Goal: Task Accomplishment & Management: Manage account settings

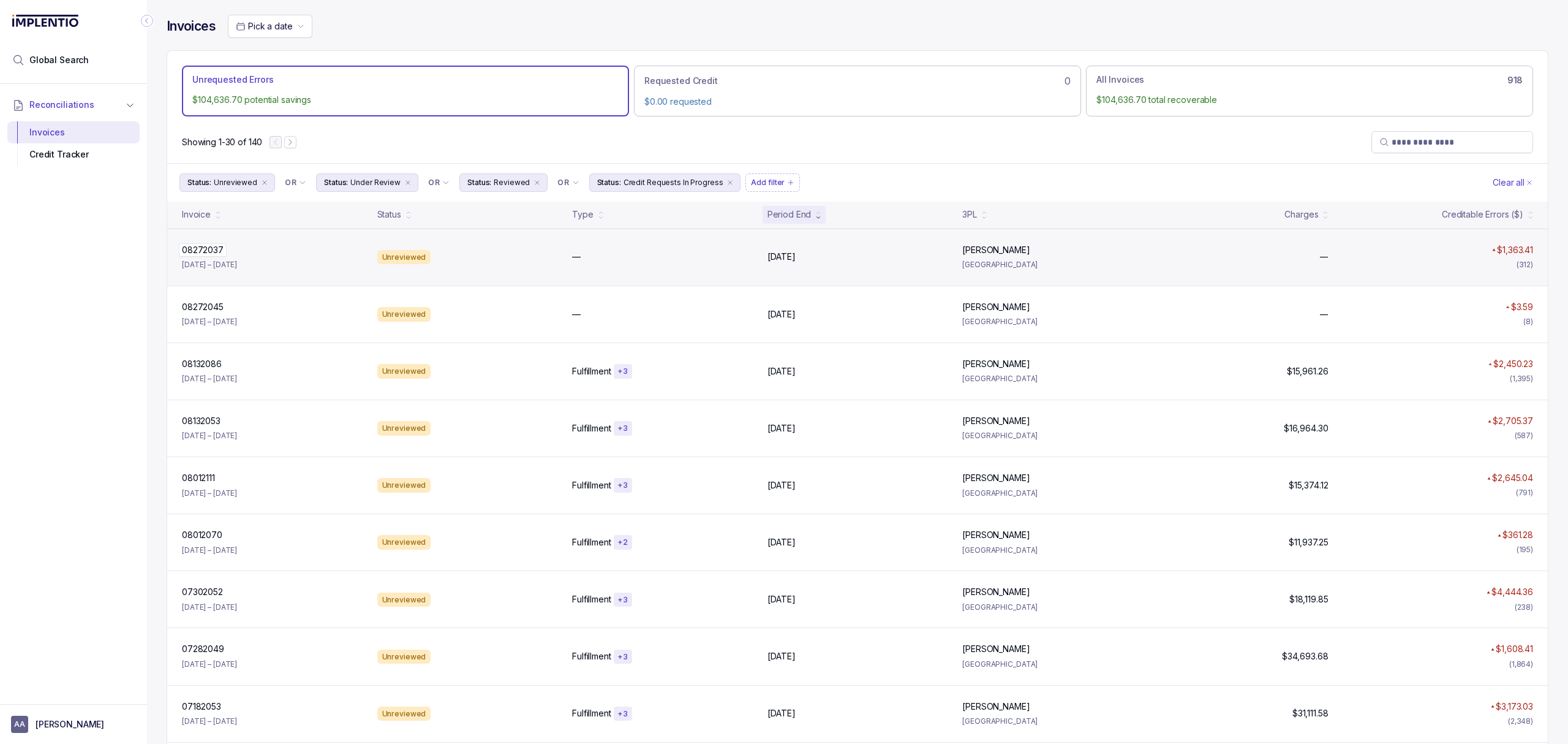
click at [204, 253] on p "08272037" at bounding box center [203, 250] width 48 height 14
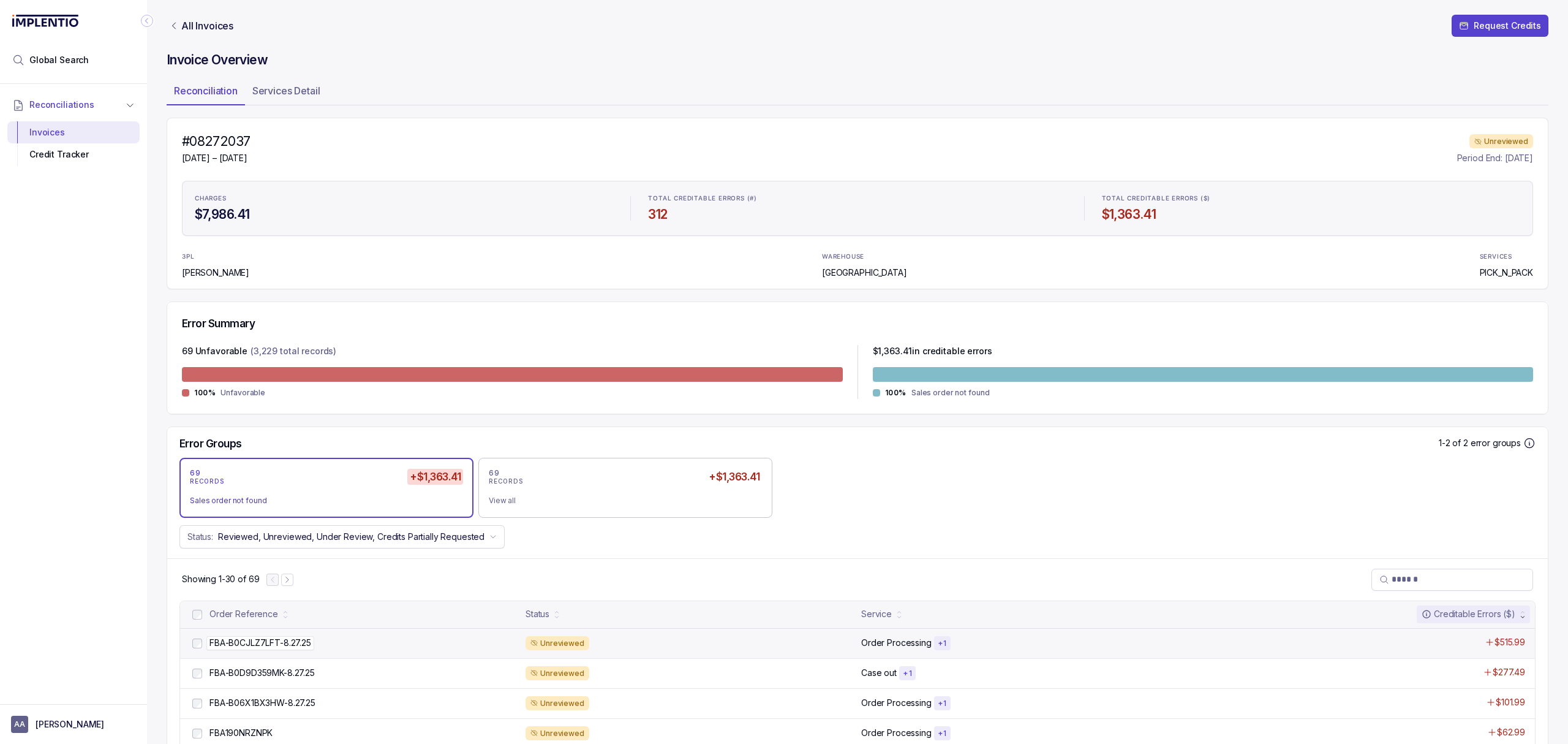
click at [241, 645] on p "FBA-B0CJLZ7LFT-8.27.25" at bounding box center [261, 643] width 108 height 14
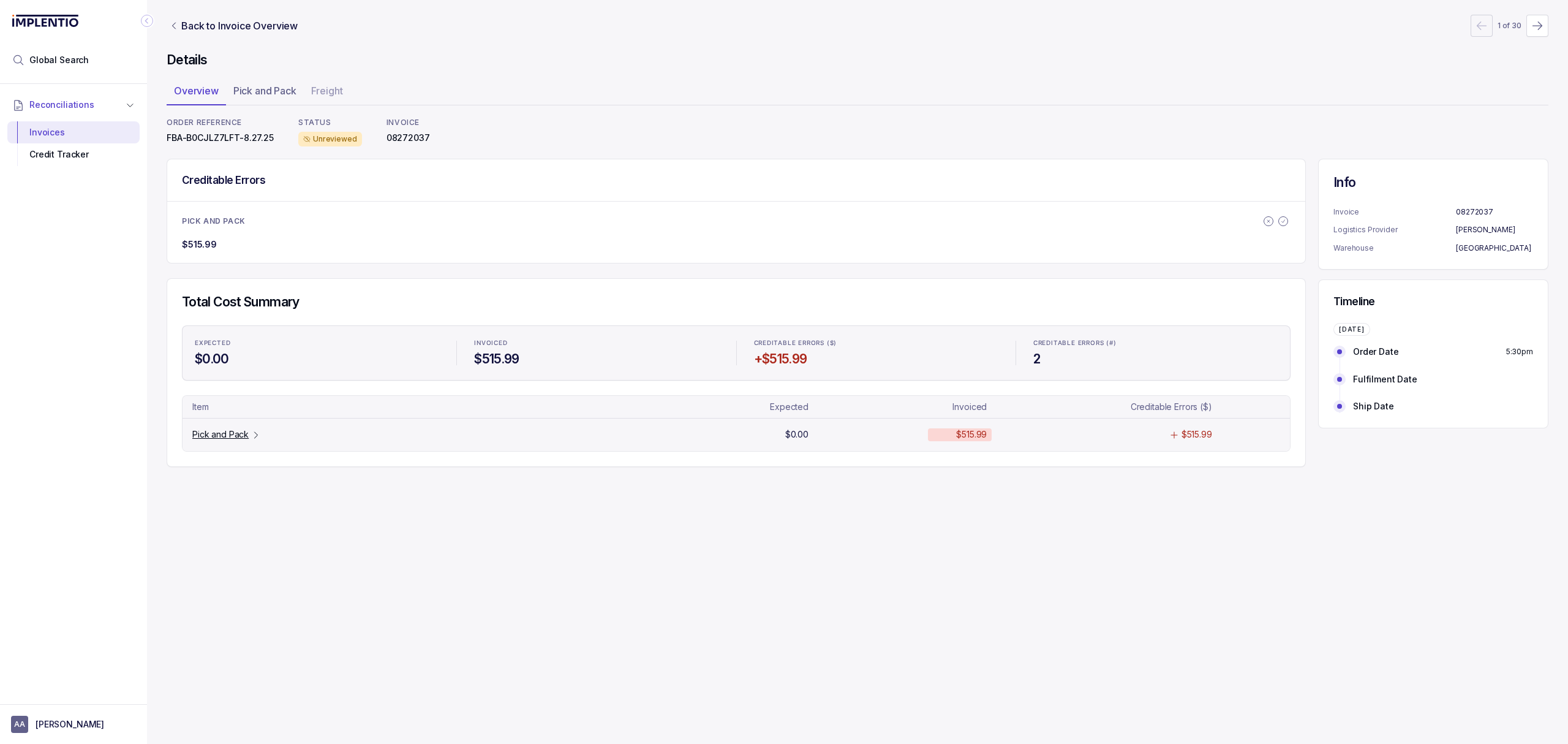
click at [241, 434] on p "Pick and Pack" at bounding box center [220, 434] width 57 height 13
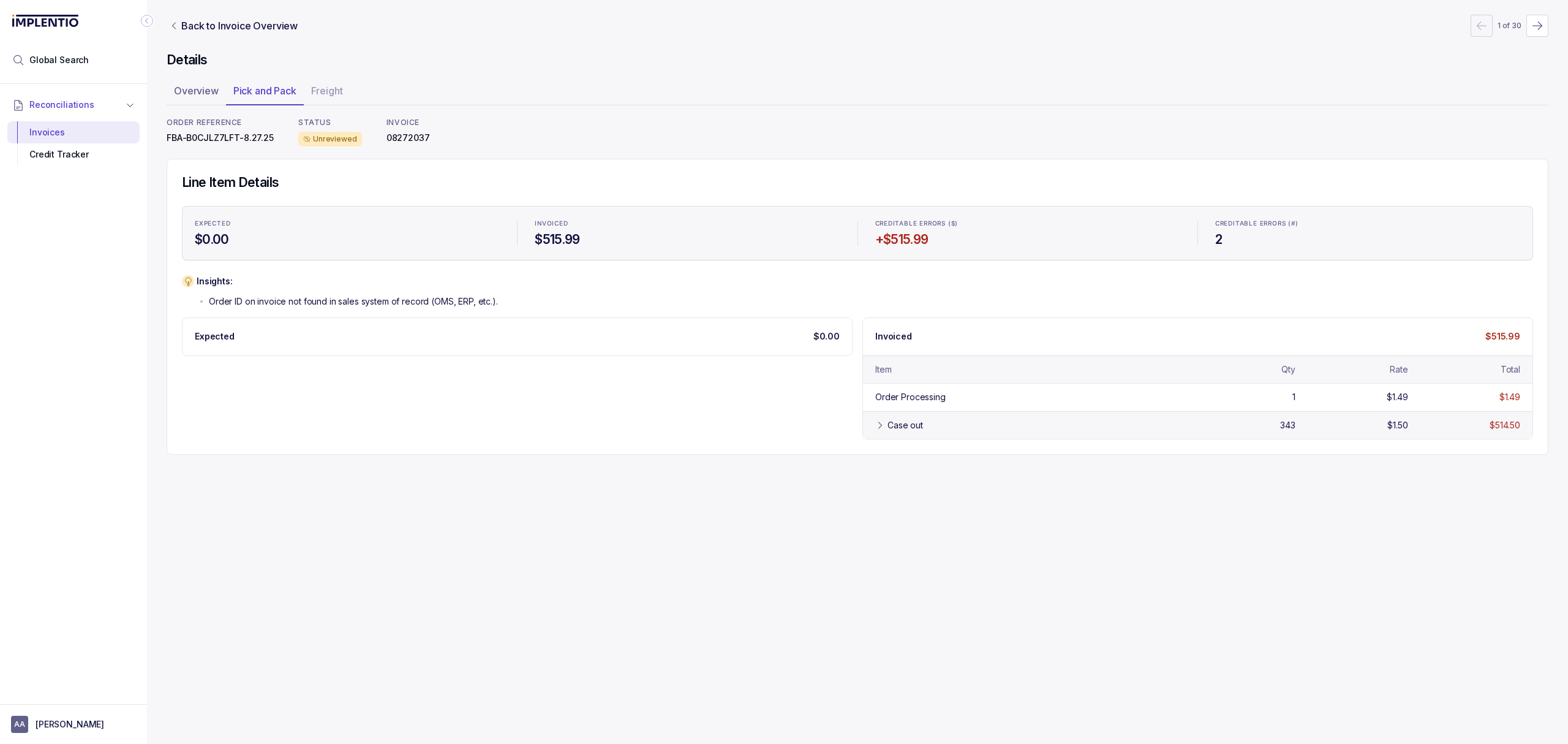
click at [877, 427] on icon at bounding box center [880, 425] width 10 height 10
click at [72, 160] on div "Credit Tracker" at bounding box center [74, 154] width 113 height 23
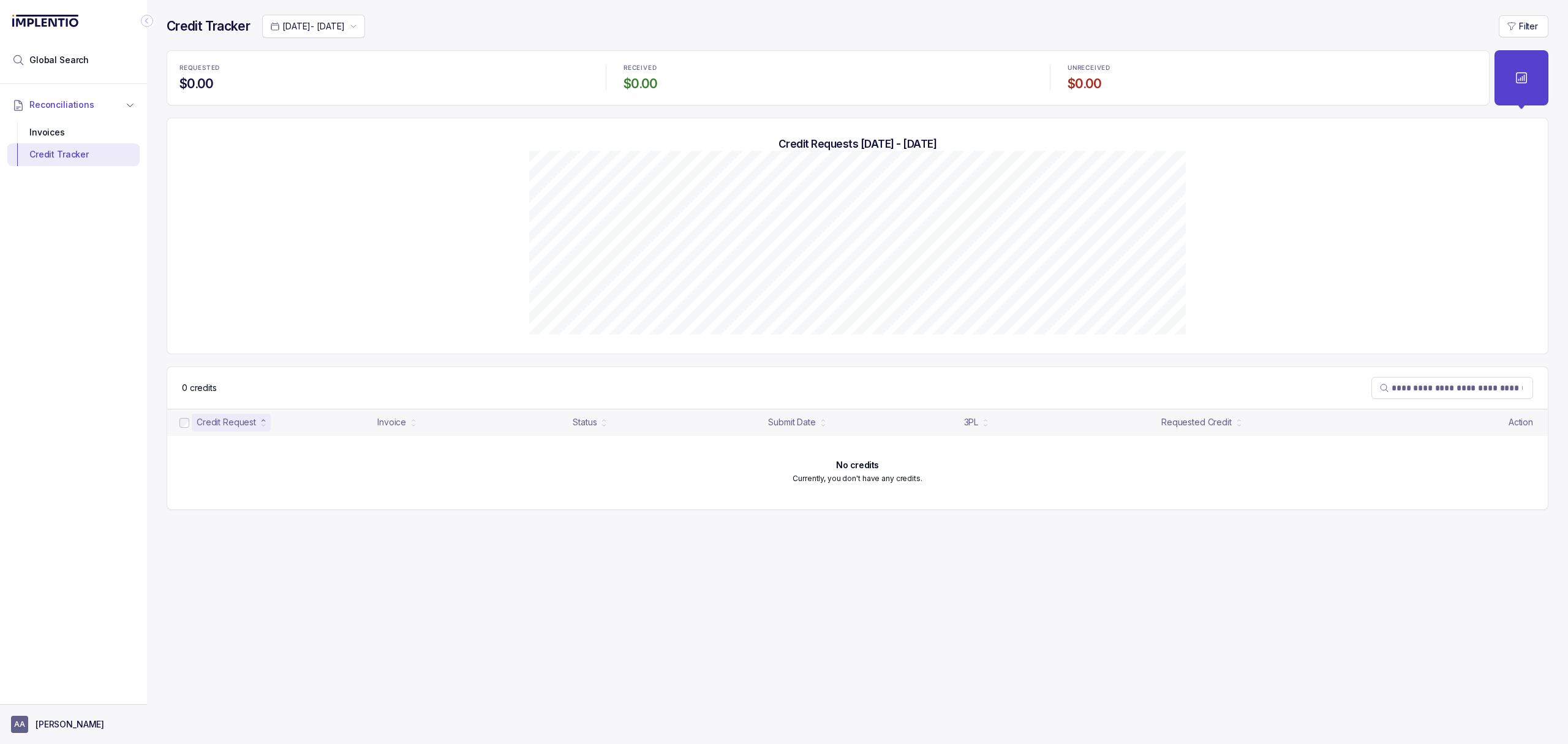
click at [60, 725] on p "[PERSON_NAME]" at bounding box center [70, 724] width 69 height 13
click at [64, 700] on p "Logout" at bounding box center [81, 697] width 102 height 13
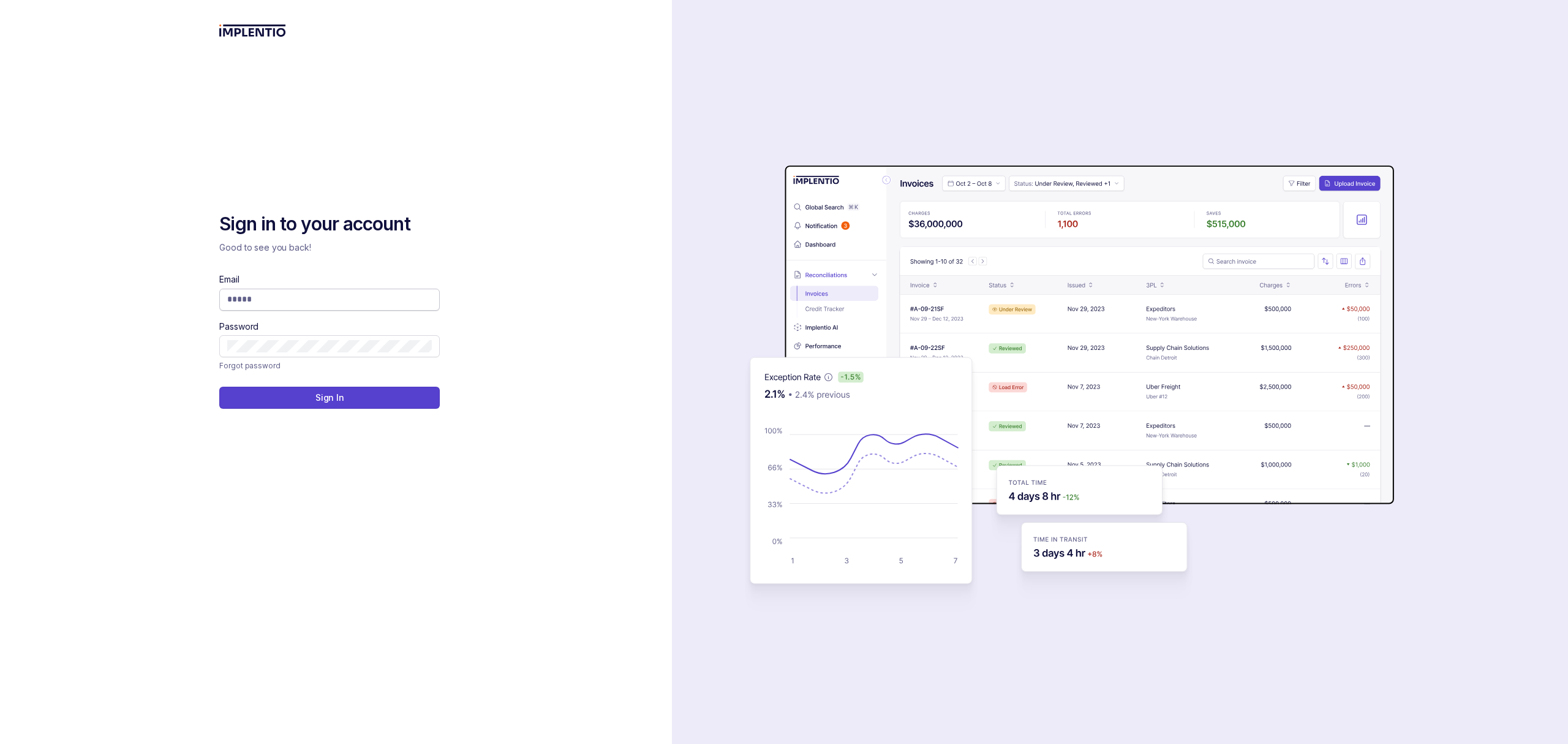
click at [297, 302] on input "Email" at bounding box center [329, 299] width 205 height 13
type input "**********"
